Goal: Task Accomplishment & Management: Complete application form

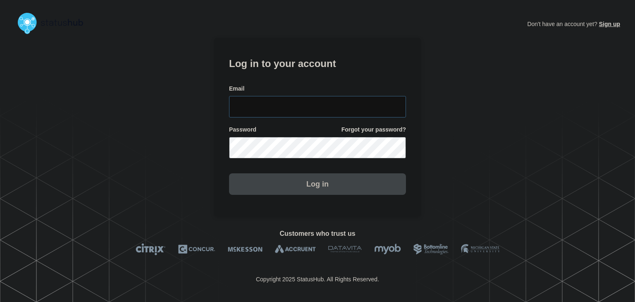
type input "amanda.mckeehan@conexon.us"
click at [279, 176] on button "Log in" at bounding box center [317, 183] width 177 height 21
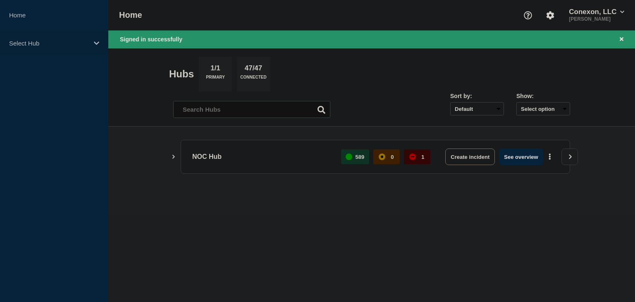
click at [54, 40] on p "Select Hub" at bounding box center [48, 43] width 79 height 7
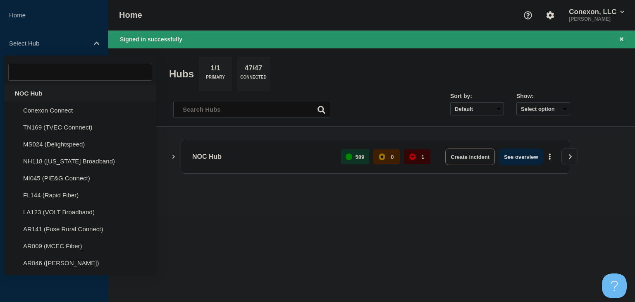
click at [36, 94] on div "NOC Hub" at bounding box center [80, 93] width 152 height 17
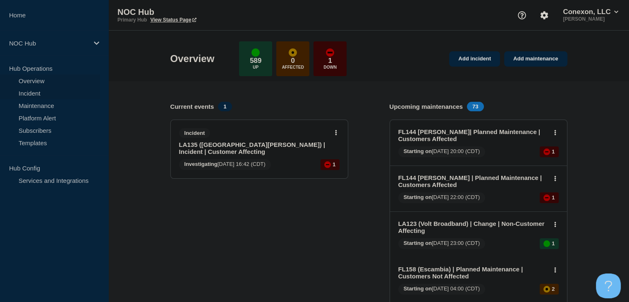
click at [25, 95] on link "Incident" at bounding box center [50, 93] width 100 height 12
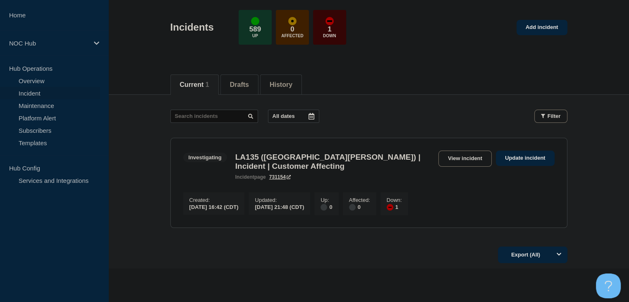
scroll to position [74, 0]
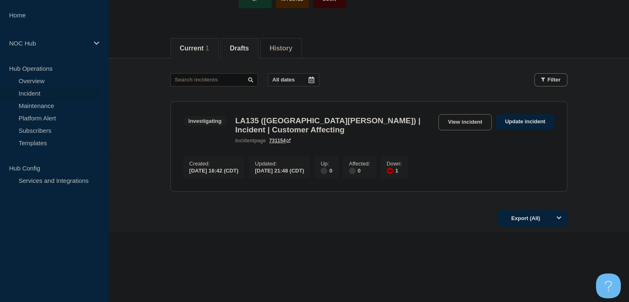
click at [246, 45] on button "Drafts" at bounding box center [239, 48] width 19 height 7
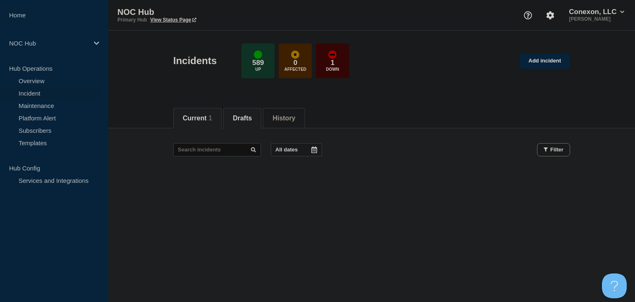
click at [188, 118] on button "Current 1" at bounding box center [197, 118] width 29 height 7
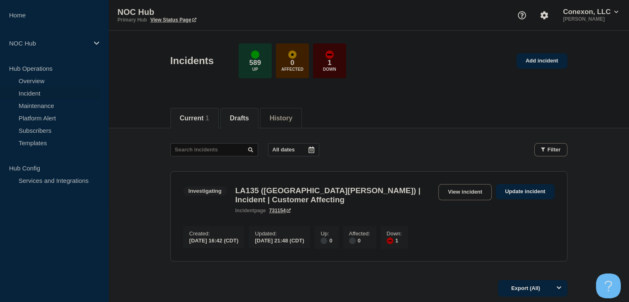
click at [258, 124] on li "Drafts" at bounding box center [239, 118] width 38 height 20
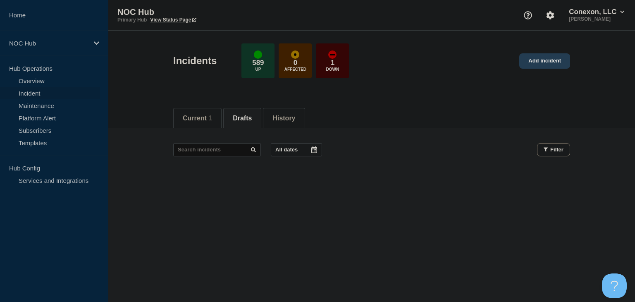
click at [527, 66] on link "Add incident" at bounding box center [544, 60] width 51 height 15
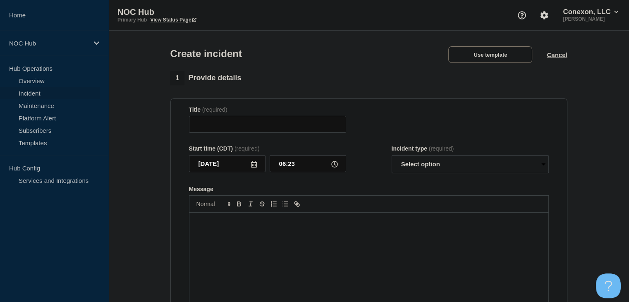
click at [229, 250] on div "Message" at bounding box center [368, 261] width 359 height 99
click at [491, 59] on button "Use template" at bounding box center [490, 54] width 84 height 17
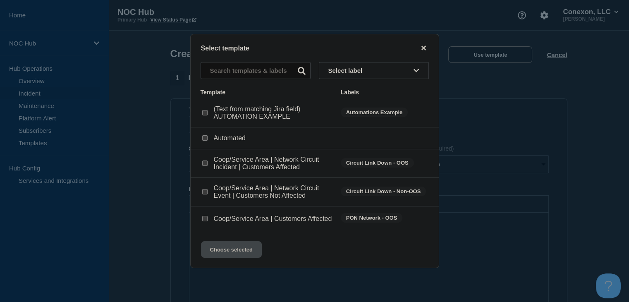
click at [203, 219] on input "Coop/Service Area | Customers Affected checkbox" at bounding box center [204, 218] width 5 height 5
checkbox input "true"
click at [219, 253] on button "Choose selected" at bounding box center [231, 249] width 61 height 17
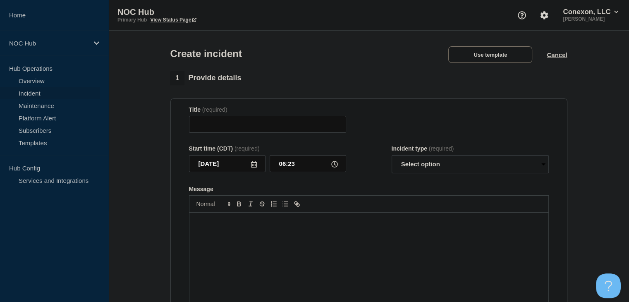
type input "Coop/Service Area | Customers Affected"
select select "investigating"
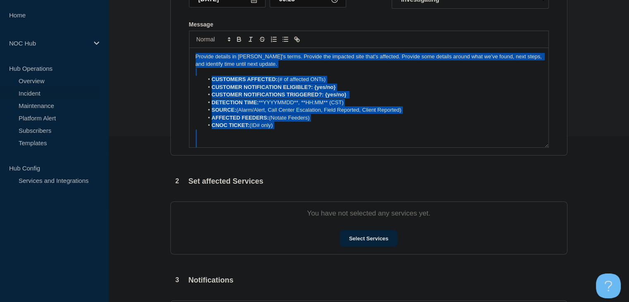
drag, startPoint x: 466, startPoint y: 141, endPoint x: 138, endPoint y: 18, distance: 350.7
click at [138, 18] on section "1 Provide details Title (required) Coop/Service Area | Customers Affected Start…" at bounding box center [368, 143] width 520 height 473
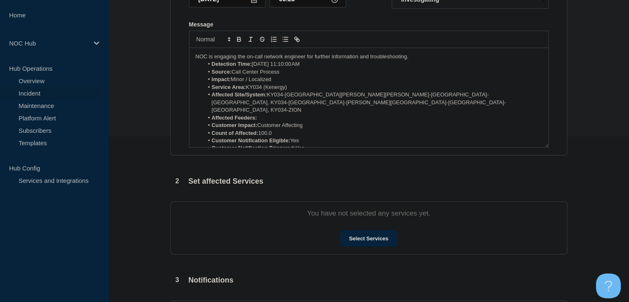
click at [434, 63] on li "Detection Time: Oct 9, 2025, 11:10:00 AM" at bounding box center [372, 63] width 339 height 7
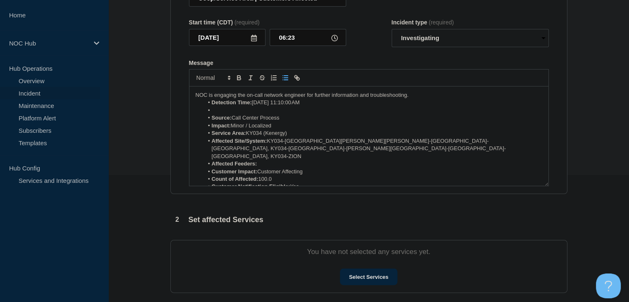
scroll to position [83, 0]
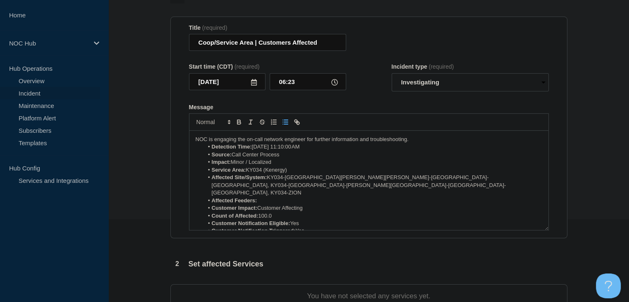
click at [417, 141] on p "NOC is engaging the on-call network engineer for further information and troubl…" at bounding box center [369, 139] width 346 height 7
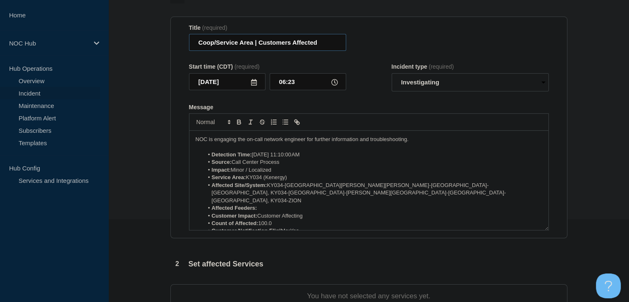
drag, startPoint x: 253, startPoint y: 44, endPoint x: 175, endPoint y: 43, distance: 77.7
click at [175, 43] on section "Title (required) Coop/Service Area | Customers Affected Start time (CDT) (requi…" at bounding box center [368, 128] width 397 height 222
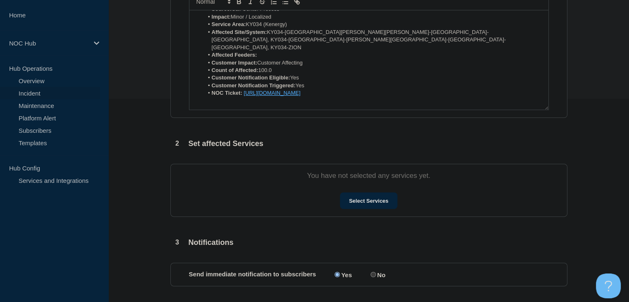
scroll to position [248, 0]
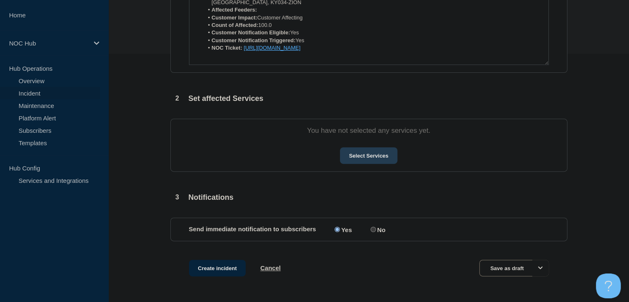
type input "KY034 Kenergy | Customers Affected"
click at [358, 158] on button "Select Services" at bounding box center [368, 155] width 57 height 17
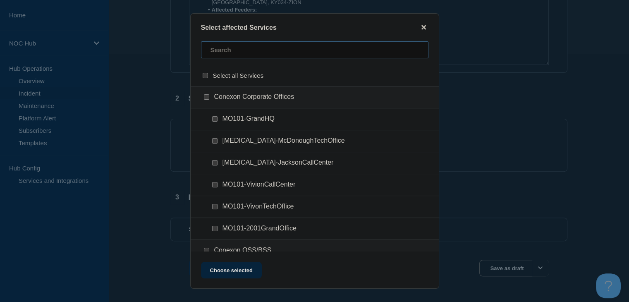
click at [226, 49] on input "text" at bounding box center [314, 49] width 227 height 17
type input "034"
click at [207, 99] on input "KY034 (Kenergy) checkbox" at bounding box center [206, 96] width 5 height 5
checkbox input "true"
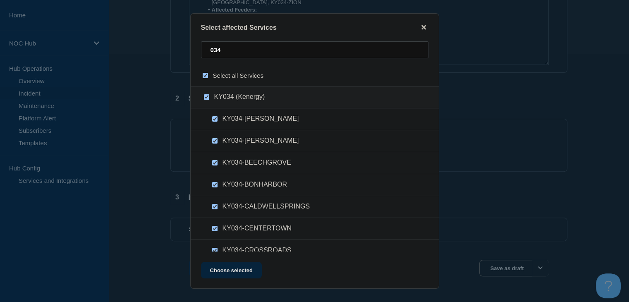
checkbox input "true"
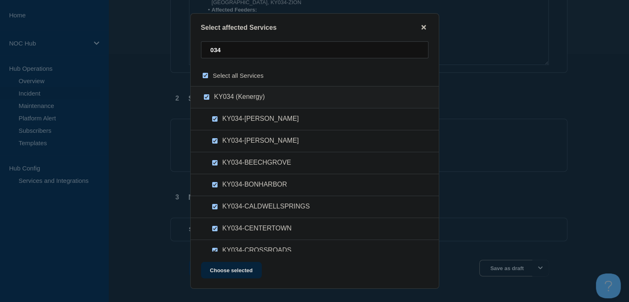
checkbox input "true"
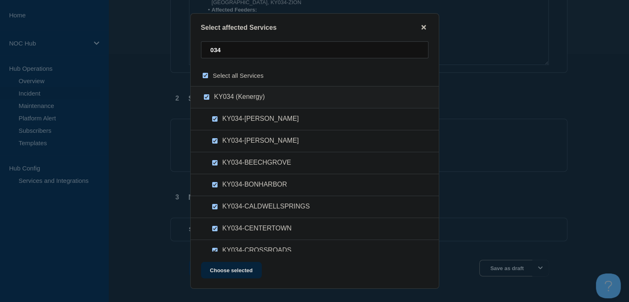
checkbox input "true"
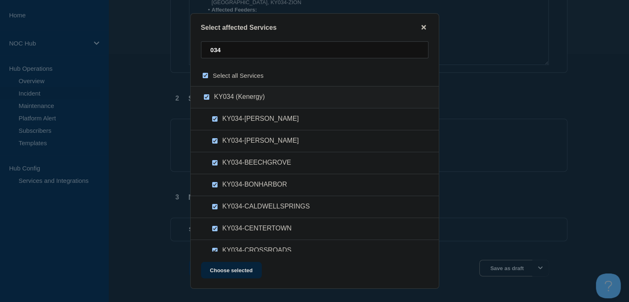
checkbox input "true"
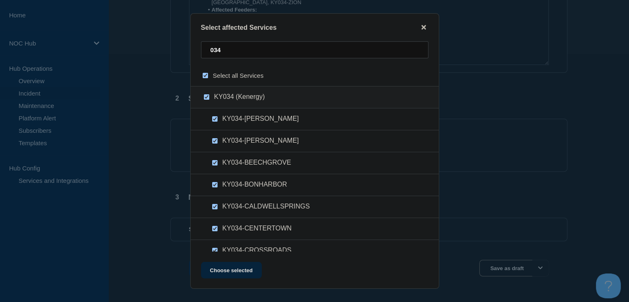
checkbox input "true"
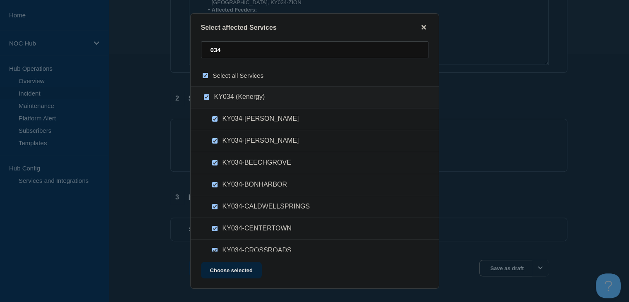
checkbox input "true"
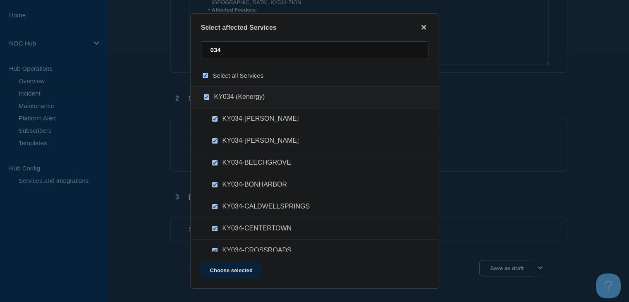
checkbox input "true"
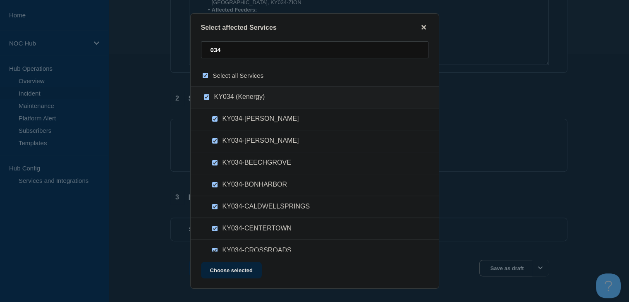
checkbox input "true"
click at [237, 273] on button "Choose selected" at bounding box center [231, 270] width 61 height 17
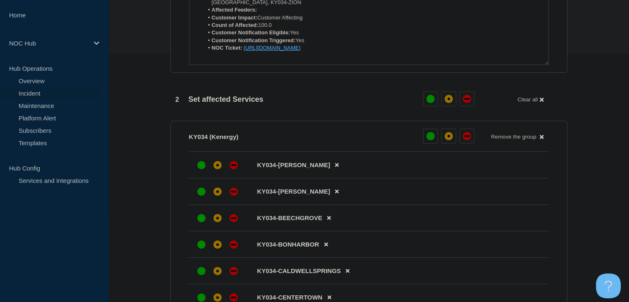
scroll to position [331, 0]
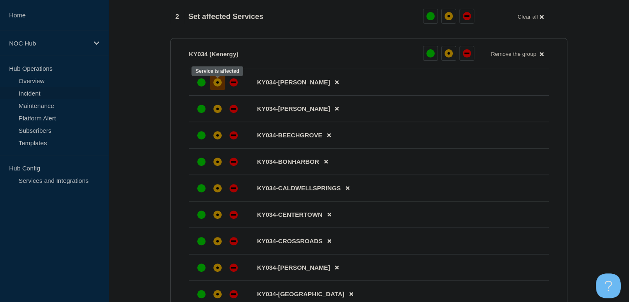
click at [217, 90] on div at bounding box center [217, 82] width 15 height 15
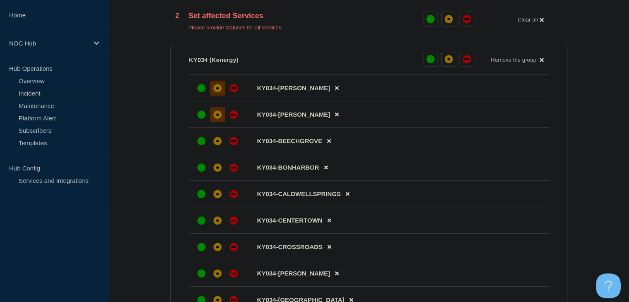
click at [214, 118] on div "affected" at bounding box center [217, 114] width 8 height 8
click at [329, 143] on icon at bounding box center [329, 140] width 4 height 5
click at [221, 148] on div at bounding box center [217, 141] width 15 height 15
click at [213, 171] on div "affected" at bounding box center [217, 167] width 8 height 8
click at [330, 195] on icon at bounding box center [329, 193] width 4 height 5
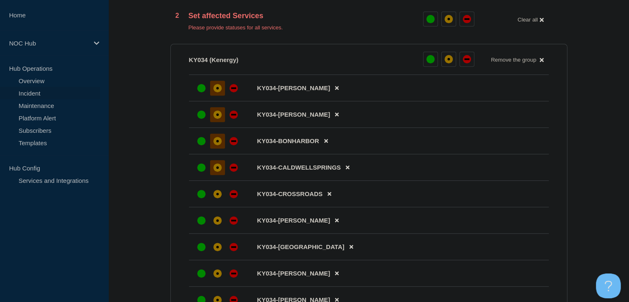
click at [330, 195] on icon at bounding box center [329, 193] width 4 height 5
click at [335, 196] on icon at bounding box center [337, 194] width 4 height 4
click at [215, 198] on div "affected" at bounding box center [217, 194] width 8 height 8
click at [212, 219] on div at bounding box center [217, 220] width 15 height 15
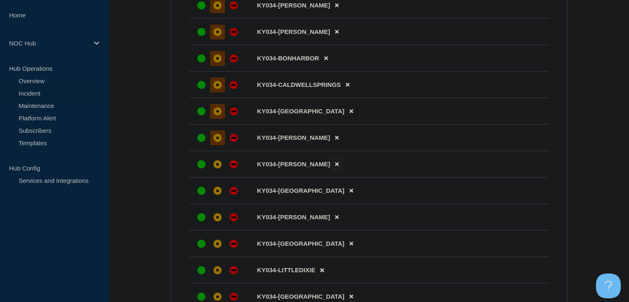
click at [335, 166] on icon at bounding box center [337, 164] width 4 height 4
click at [215, 167] on div "affected" at bounding box center [217, 164] width 8 height 8
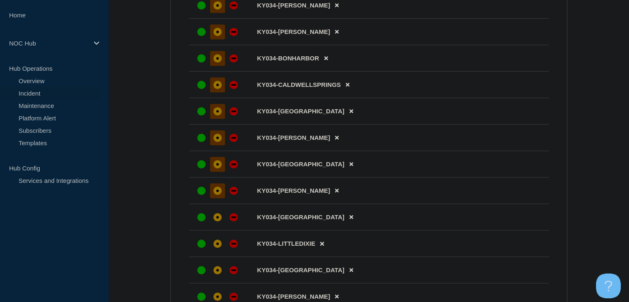
click at [216, 192] on div "affected" at bounding box center [217, 190] width 2 height 2
click at [344, 222] on button at bounding box center [351, 217] width 14 height 16
click at [330, 198] on button at bounding box center [337, 190] width 14 height 16
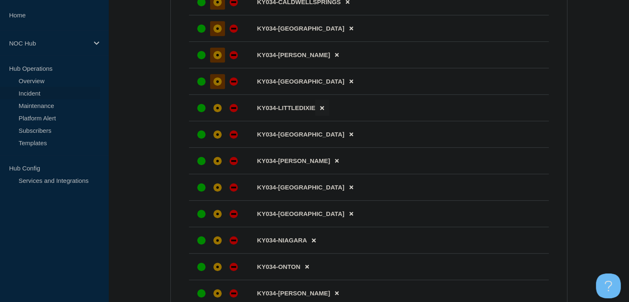
click at [322, 110] on icon at bounding box center [322, 107] width 4 height 5
click at [344, 115] on button at bounding box center [351, 108] width 14 height 16
click at [219, 115] on div at bounding box center [217, 107] width 15 height 15
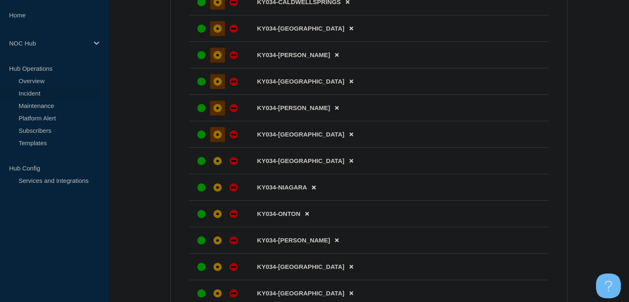
click at [216, 136] on div "affected" at bounding box center [217, 134] width 2 height 2
click at [217, 162] on div "affected" at bounding box center [217, 161] width 2 height 2
click at [216, 189] on div "affected" at bounding box center [217, 187] width 8 height 8
click at [232, 195] on div at bounding box center [233, 187] width 15 height 15
click at [219, 191] on div "affected" at bounding box center [217, 187] width 8 height 8
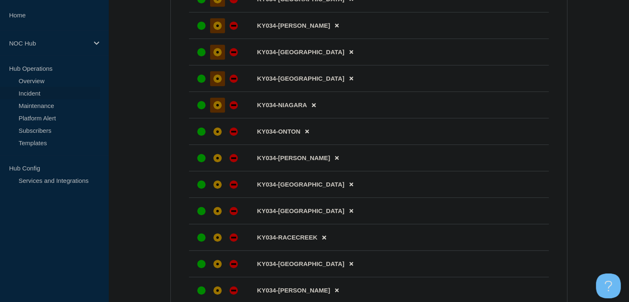
scroll to position [579, 0]
click at [309, 136] on button at bounding box center [307, 131] width 14 height 16
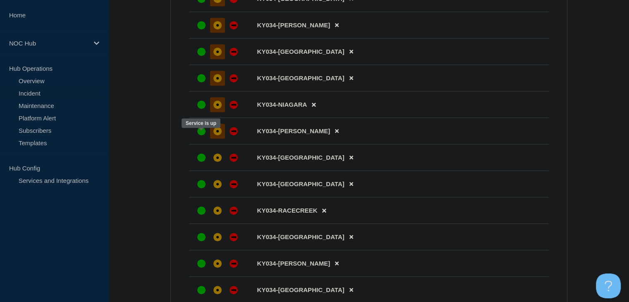
click at [212, 138] on div at bounding box center [217, 131] width 15 height 15
click at [231, 135] on div "down" at bounding box center [233, 131] width 8 height 8
click at [229, 109] on div "down" at bounding box center [233, 104] width 8 height 8
click at [236, 86] on div at bounding box center [233, 78] width 15 height 15
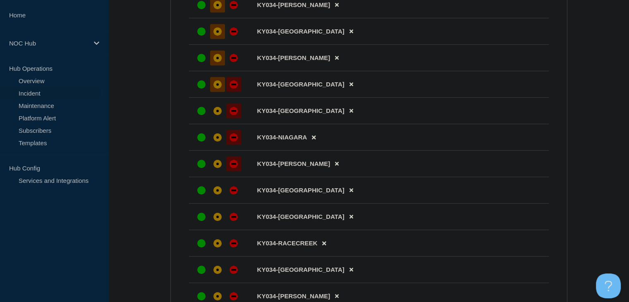
scroll to position [537, 0]
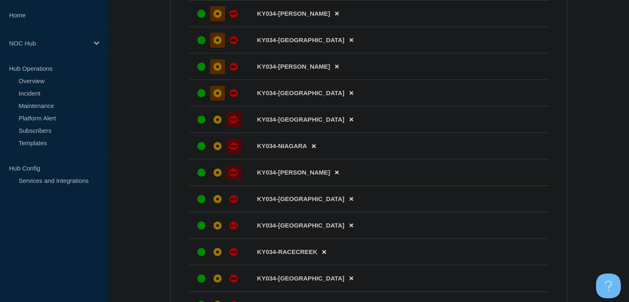
click at [231, 106] on li "KY034-MASONVILLE" at bounding box center [369, 93] width 360 height 26
click at [232, 97] on div "down" at bounding box center [233, 93] width 8 height 8
click at [229, 71] on div "down" at bounding box center [233, 66] width 8 height 8
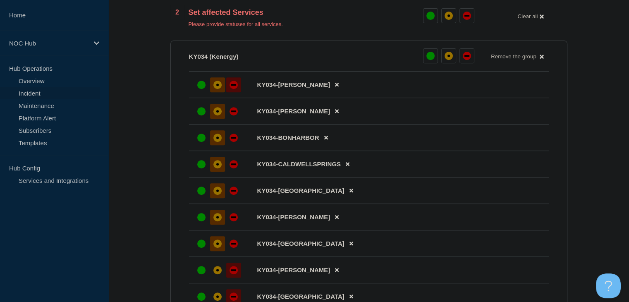
scroll to position [331, 0]
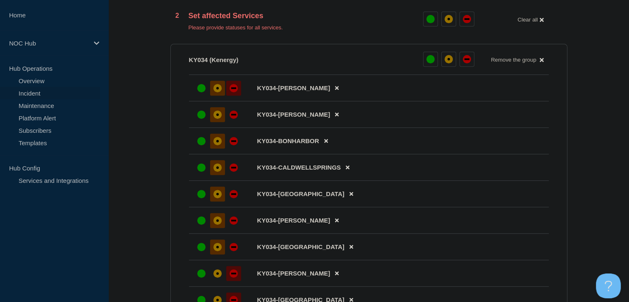
click at [234, 92] on div "down" at bounding box center [233, 88] width 8 height 8
click at [231, 125] on li "KY034-BEDA" at bounding box center [369, 114] width 360 height 26
drag, startPoint x: 233, startPoint y: 145, endPoint x: 233, endPoint y: 122, distance: 22.7
click at [233, 145] on div "down" at bounding box center [233, 141] width 8 height 8
click at [233, 122] on div at bounding box center [233, 114] width 15 height 15
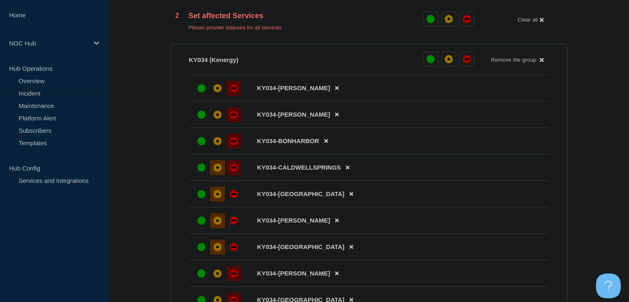
click at [236, 168] on div "down" at bounding box center [233, 167] width 8 height 8
click at [234, 198] on div "down" at bounding box center [233, 194] width 8 height 8
drag, startPoint x: 233, startPoint y: 222, endPoint x: 233, endPoint y: 247, distance: 24.8
click at [233, 222] on div "down" at bounding box center [233, 220] width 8 height 8
click at [233, 248] on div "down" at bounding box center [233, 247] width 8 height 8
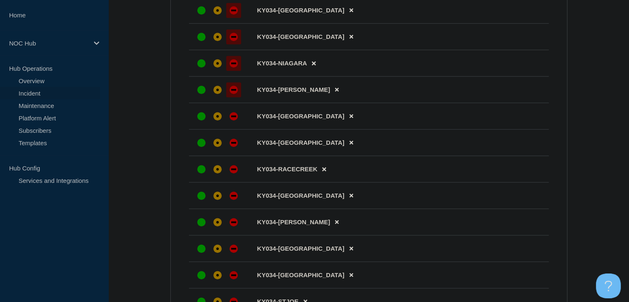
scroll to position [661, 0]
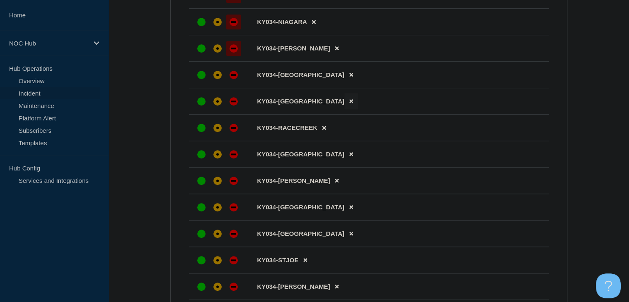
click at [349, 103] on icon at bounding box center [351, 101] width 4 height 4
click at [344, 132] on button at bounding box center [351, 127] width 14 height 16
click at [330, 133] on button at bounding box center [337, 127] width 14 height 16
click at [236, 105] on div "down" at bounding box center [233, 101] width 8 height 8
click at [236, 82] on div at bounding box center [233, 74] width 15 height 15
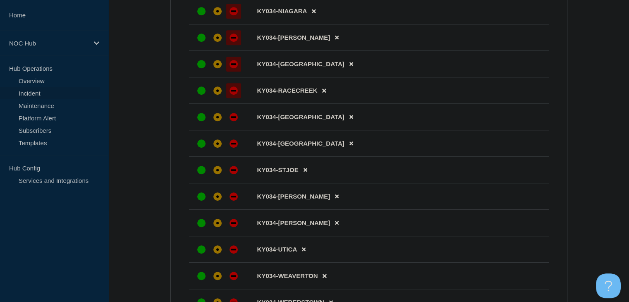
scroll to position [703, 0]
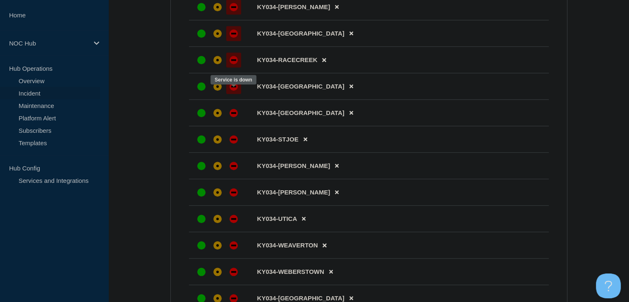
click at [236, 90] on div "down" at bounding box center [233, 86] width 8 height 8
click at [344, 120] on button at bounding box center [351, 113] width 14 height 16
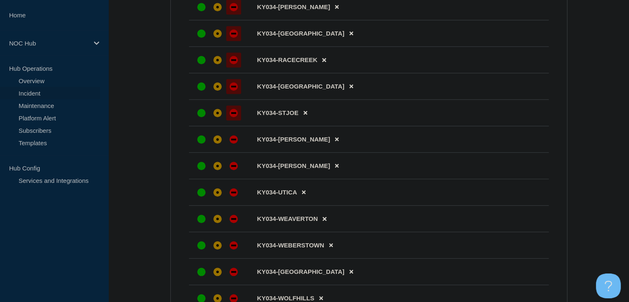
click at [230, 117] on div "down" at bounding box center [233, 113] width 8 height 8
click at [330, 146] on button at bounding box center [337, 139] width 14 height 16
click at [231, 143] on div "down" at bounding box center [233, 139] width 8 height 8
click at [232, 170] on div "down" at bounding box center [233, 166] width 8 height 8
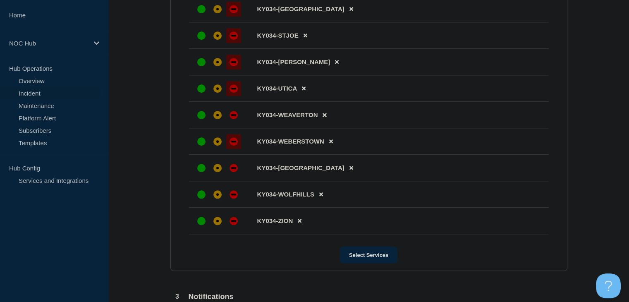
scroll to position [785, 0]
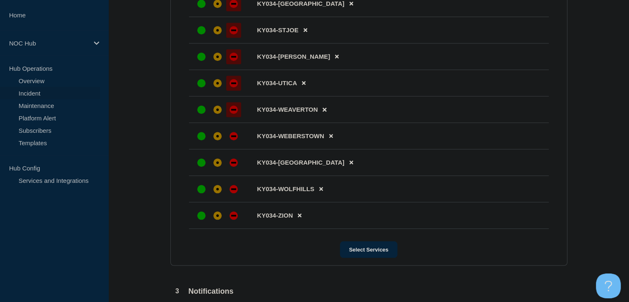
click at [237, 117] on div at bounding box center [233, 109] width 15 height 15
click at [235, 138] on div at bounding box center [233, 136] width 15 height 15
click at [233, 167] on div "down" at bounding box center [233, 162] width 8 height 8
click at [234, 189] on li "KY034-WOLFHILLS" at bounding box center [369, 189] width 360 height 26
click at [234, 193] on div "down" at bounding box center [233, 189] width 8 height 8
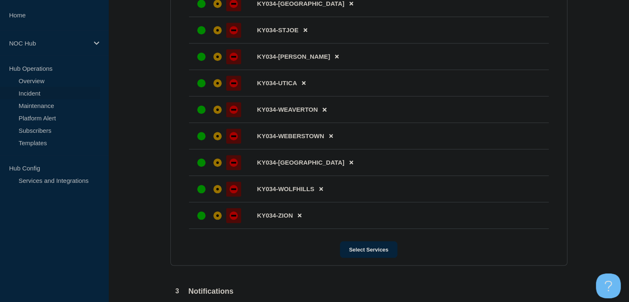
click at [233, 220] on div "down" at bounding box center [233, 215] width 8 height 8
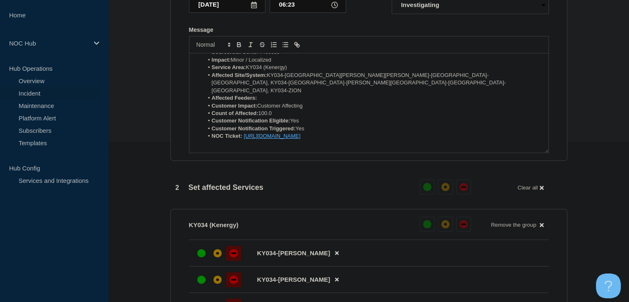
scroll to position [0, 0]
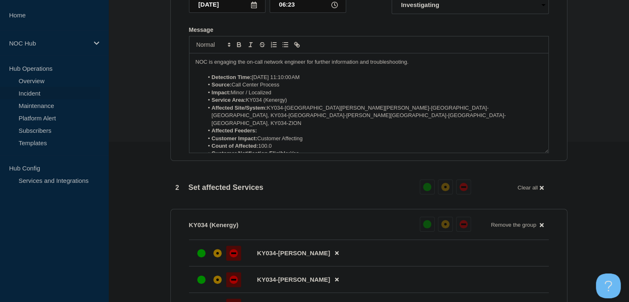
click at [416, 66] on p "NOC is engaging the on-call network engineer for further information and troubl…" at bounding box center [369, 61] width 346 height 7
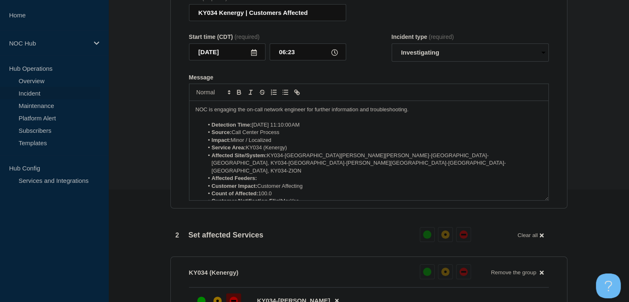
scroll to position [77, 0]
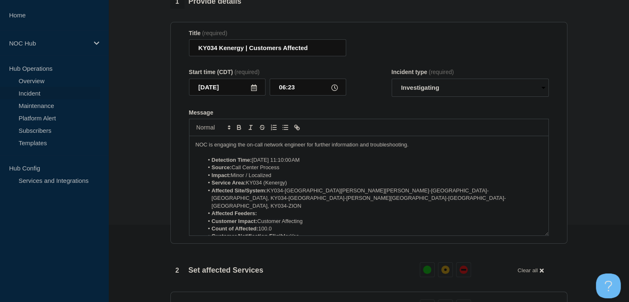
click at [214, 145] on span "NOC is engaging the on-call network engineer for further information and troubl…" at bounding box center [302, 144] width 213 height 6
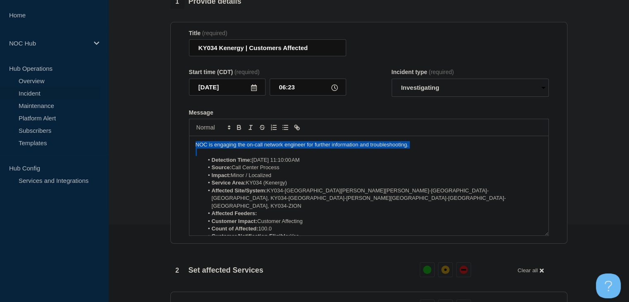
click at [214, 145] on span "NOC is engaging the on-call network engineer for further information and troubl…" at bounding box center [302, 144] width 213 height 6
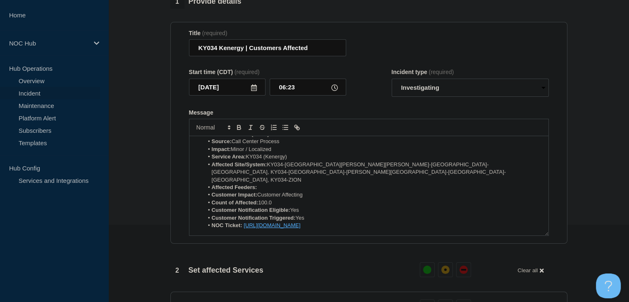
scroll to position [0, 0]
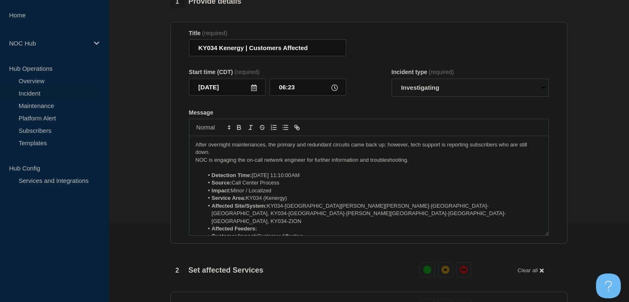
click at [439, 167] on p "Message" at bounding box center [369, 167] width 346 height 7
click at [424, 163] on p "NOC is engaging the on-call network engineer for further information and troubl…" at bounding box center [369, 159] width 346 height 7
click at [250, 150] on p "After overnight maintenances, the primary and redundant circuits came back up; …" at bounding box center [369, 148] width 346 height 15
click at [247, 155] on p "After overnight maintenances, the primary and redundant circuits came back up; …" at bounding box center [369, 148] width 346 height 15
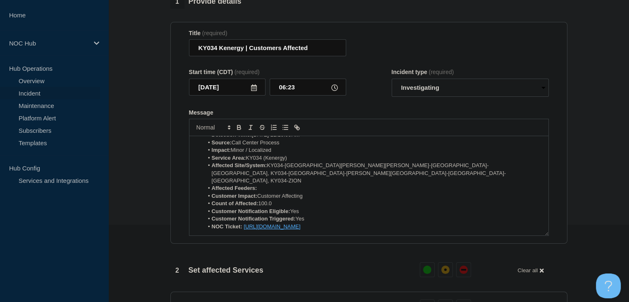
scroll to position [63, 0]
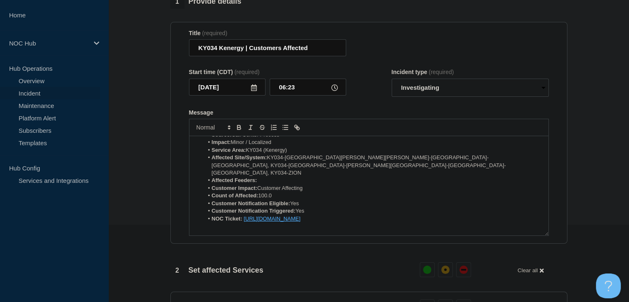
drag, startPoint x: 282, startPoint y: 199, endPoint x: 260, endPoint y: 198, distance: 22.3
click at [260, 198] on li "Count of Affected: 100.0" at bounding box center [372, 195] width 339 height 7
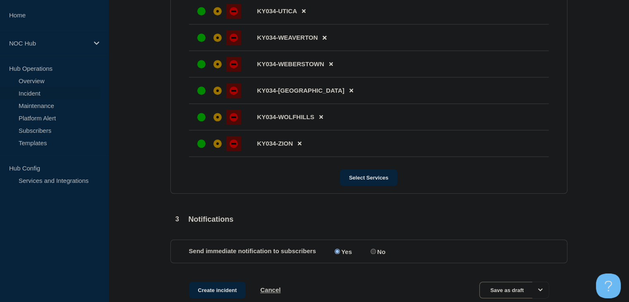
scroll to position [912, 0]
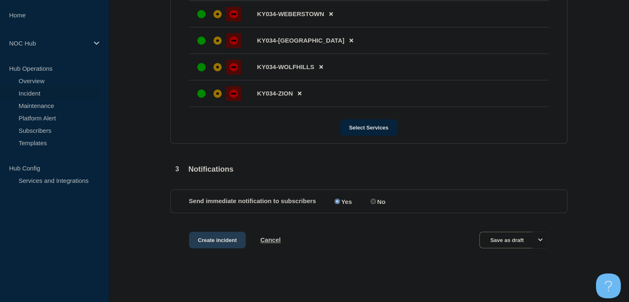
click at [217, 241] on button "Create incident" at bounding box center [217, 240] width 57 height 17
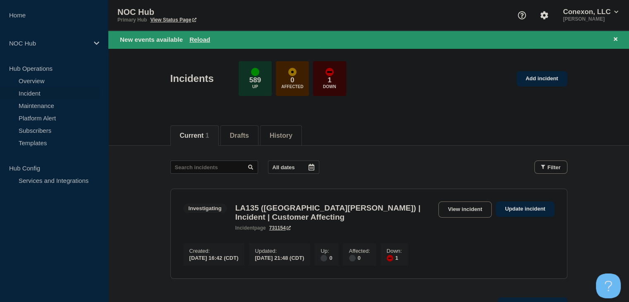
click at [206, 35] on div "New events available Reload" at bounding box center [370, 40] width 501 height 10
click at [196, 40] on button "Reload" at bounding box center [199, 39] width 21 height 7
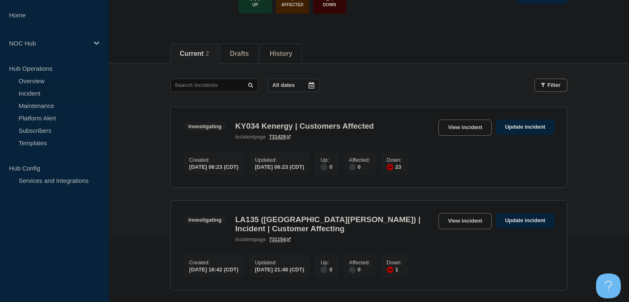
scroll to position [83, 0]
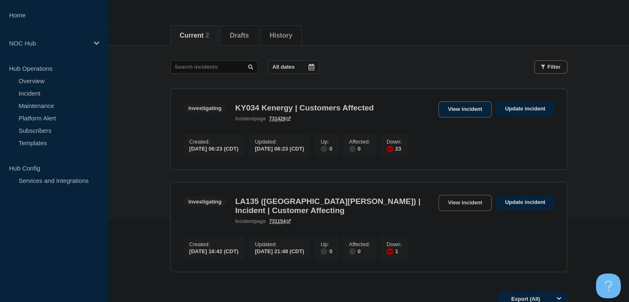
click at [464, 111] on link "View incident" at bounding box center [464, 109] width 53 height 16
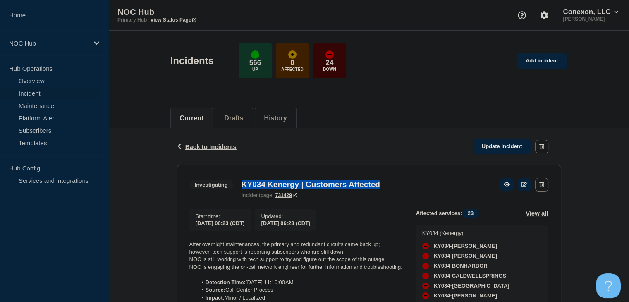
drag, startPoint x: 350, startPoint y: 189, endPoint x: 233, endPoint y: 186, distance: 117.0
click at [233, 186] on div "Investigating KY034 Kenergy | Customers Affected incident page 731429" at bounding box center [286, 188] width 195 height 20
copy div "KY034 Kenergy | Customers Affected"
click at [575, 105] on div "Current Drafts History" at bounding box center [368, 114] width 520 height 29
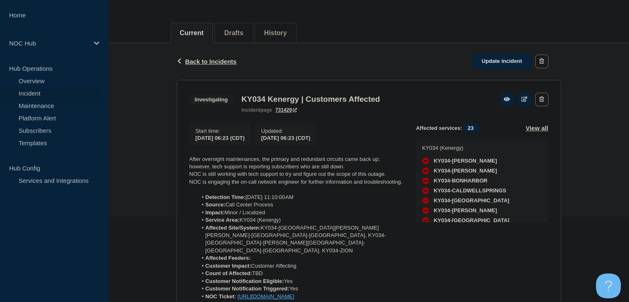
scroll to position [147, 0]
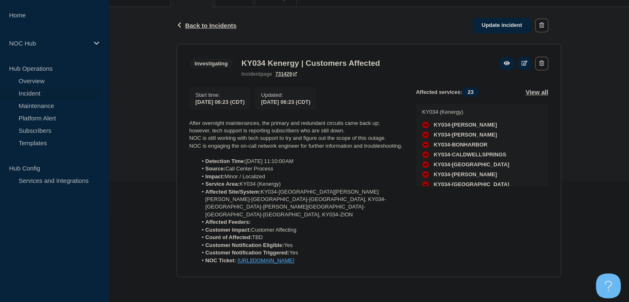
click at [49, 96] on link "Incident" at bounding box center [50, 93] width 100 height 12
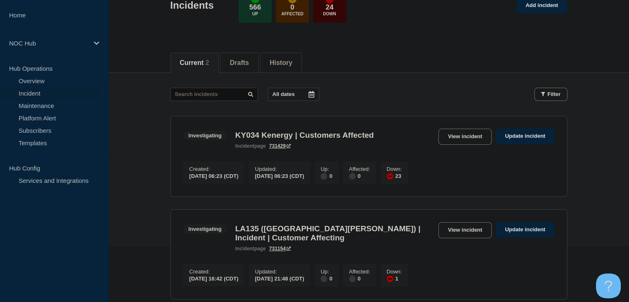
scroll to position [124, 0]
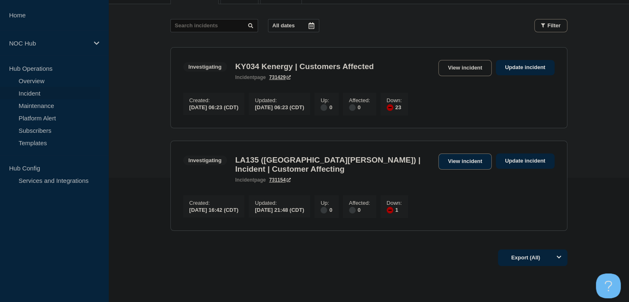
click at [460, 168] on link "View incident" at bounding box center [464, 161] width 53 height 16
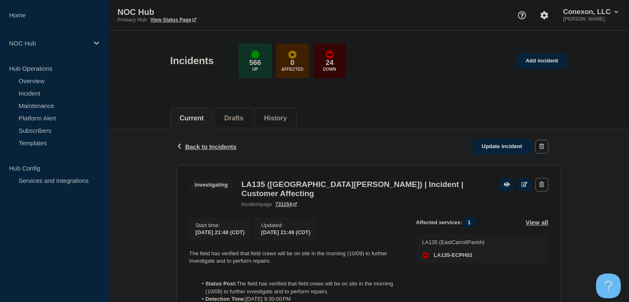
click at [50, 95] on link "Incident" at bounding box center [50, 93] width 100 height 12
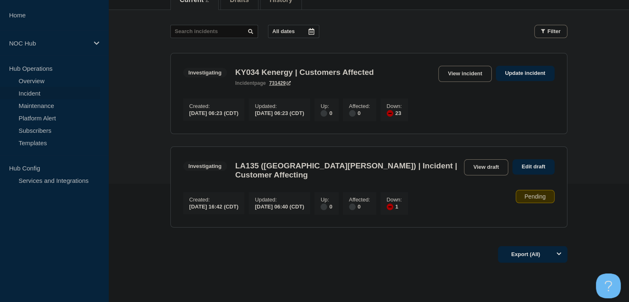
scroll to position [124, 0]
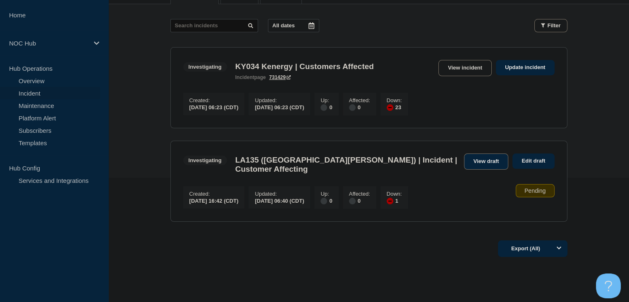
click at [483, 167] on link "View draft" at bounding box center [486, 161] width 45 height 16
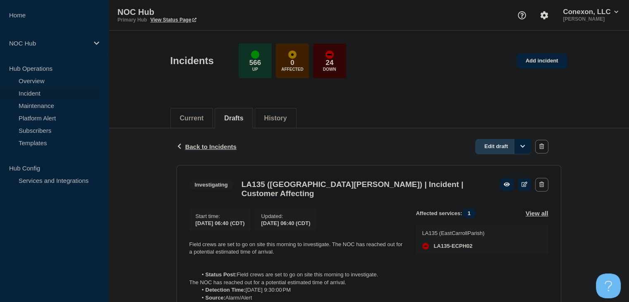
click at [491, 143] on link "Edit draft" at bounding box center [503, 146] width 56 height 15
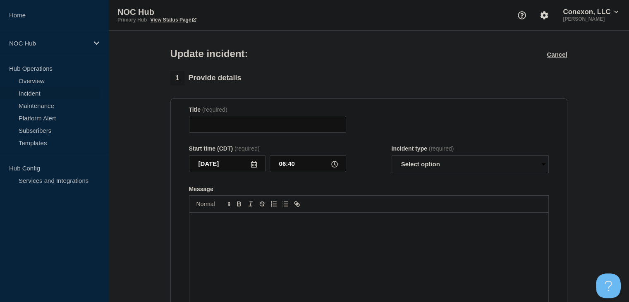
type input "LA135 (East Carroll Parish) | Incident | Customer Affecting"
select select "investigating"
radio input "false"
radio input "true"
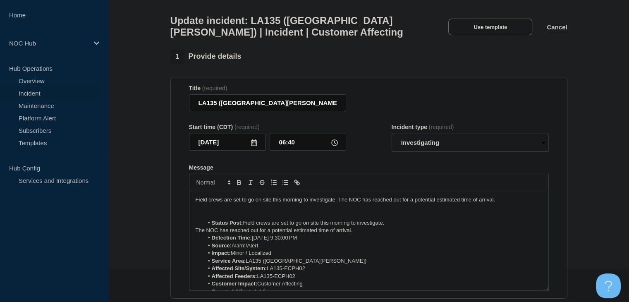
scroll to position [83, 0]
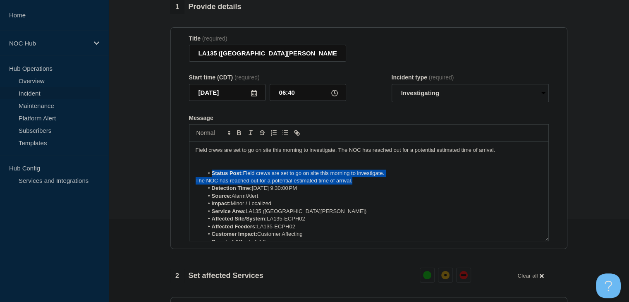
drag, startPoint x: 359, startPoint y: 187, endPoint x: 205, endPoint y: 177, distance: 154.5
click at [205, 177] on div "Field crews are set to go on site this morning to investigate. The NOC has reac…" at bounding box center [368, 190] width 359 height 99
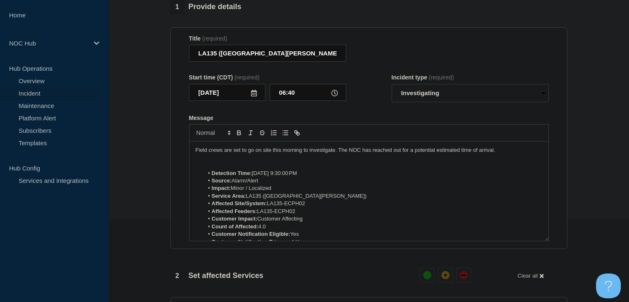
click at [339, 154] on p "Field crews are set to go on site this morning to investigate. The NOC has reac…" at bounding box center [369, 149] width 346 height 7
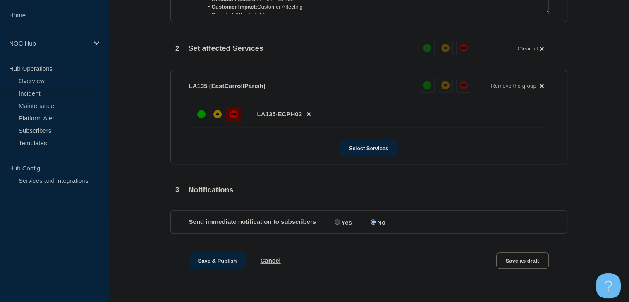
scroll to position [316, 0]
click at [338, 221] on input "Yes" at bounding box center [336, 221] width 5 height 5
radio input "true"
radio input "false"
click at [215, 260] on button "Save & Publish" at bounding box center [217, 260] width 57 height 17
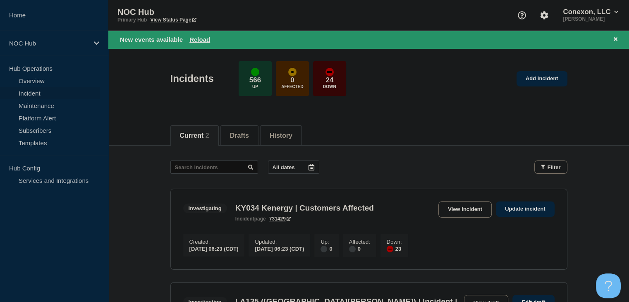
click at [198, 35] on div "New events available Reload" at bounding box center [370, 40] width 501 height 10
click at [198, 42] on button "Reload" at bounding box center [199, 39] width 21 height 7
